Goal: Find specific page/section: Find specific page/section

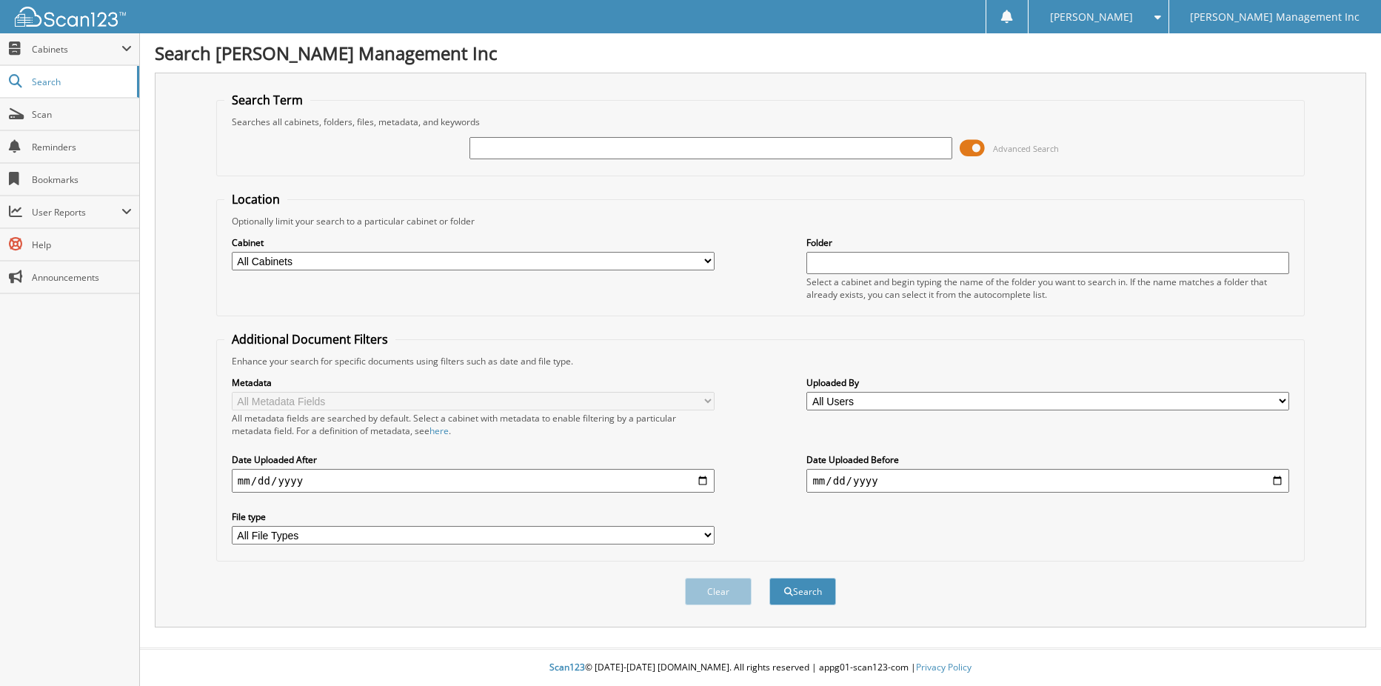
click at [498, 150] on input "text" at bounding box center [711, 148] width 483 height 22
type input "875861"
click at [770, 578] on button "Search" at bounding box center [803, 591] width 67 height 27
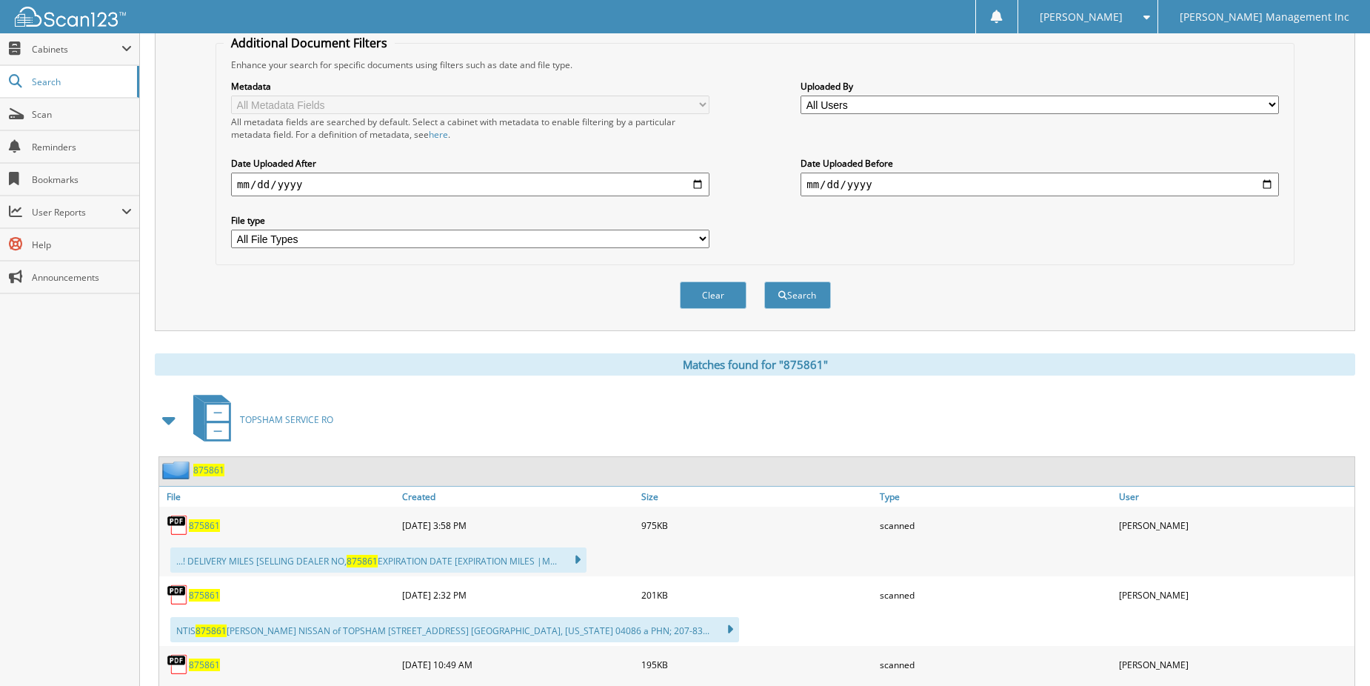
scroll to position [518, 0]
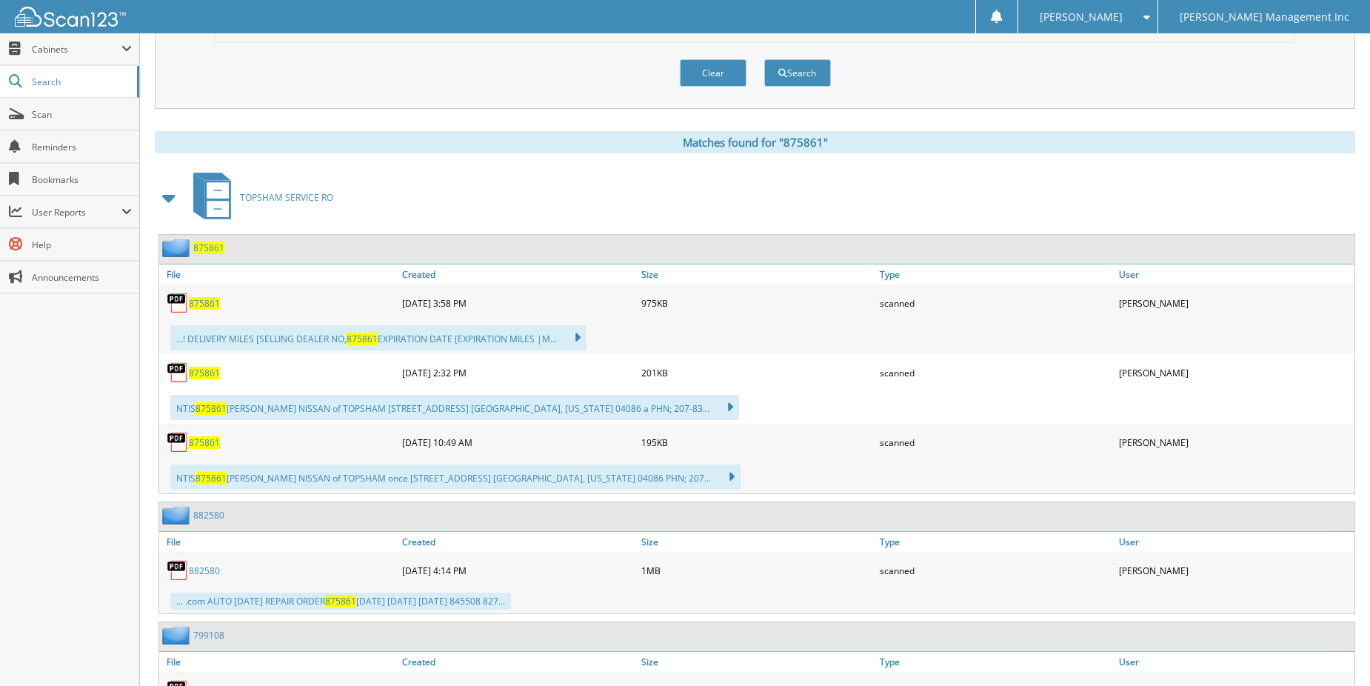
click at [205, 305] on span "875861" at bounding box center [204, 303] width 31 height 13
click at [196, 373] on span "875861" at bounding box center [204, 373] width 31 height 13
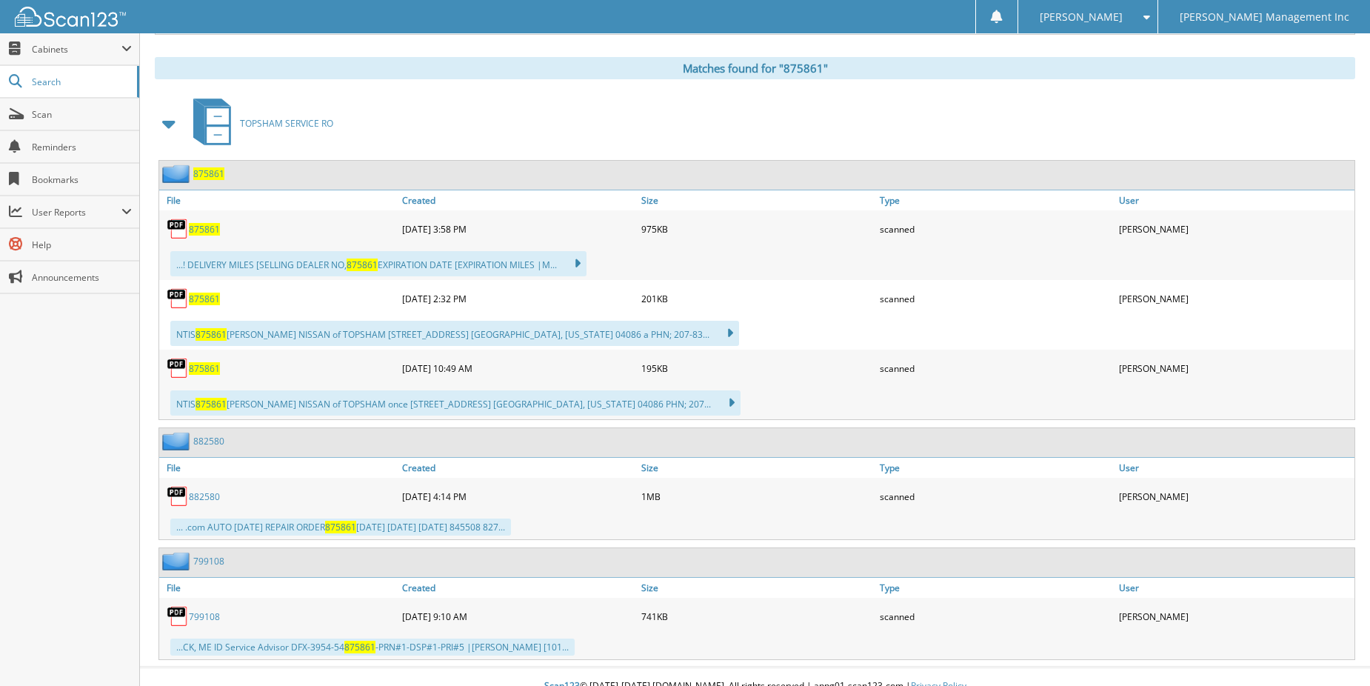
click at [211, 371] on span "875861" at bounding box center [204, 368] width 31 height 13
